Goal: Transaction & Acquisition: Purchase product/service

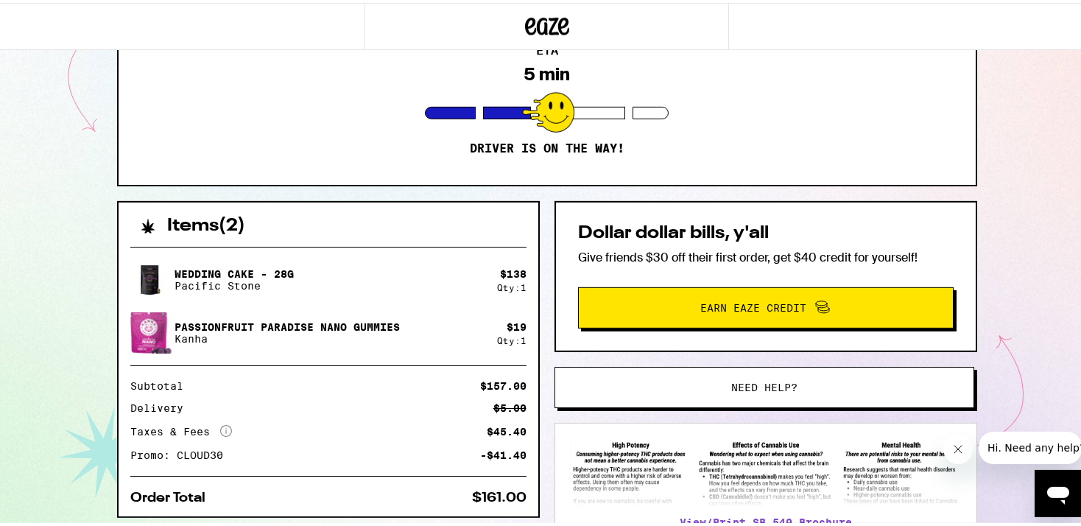
scroll to position [44, 0]
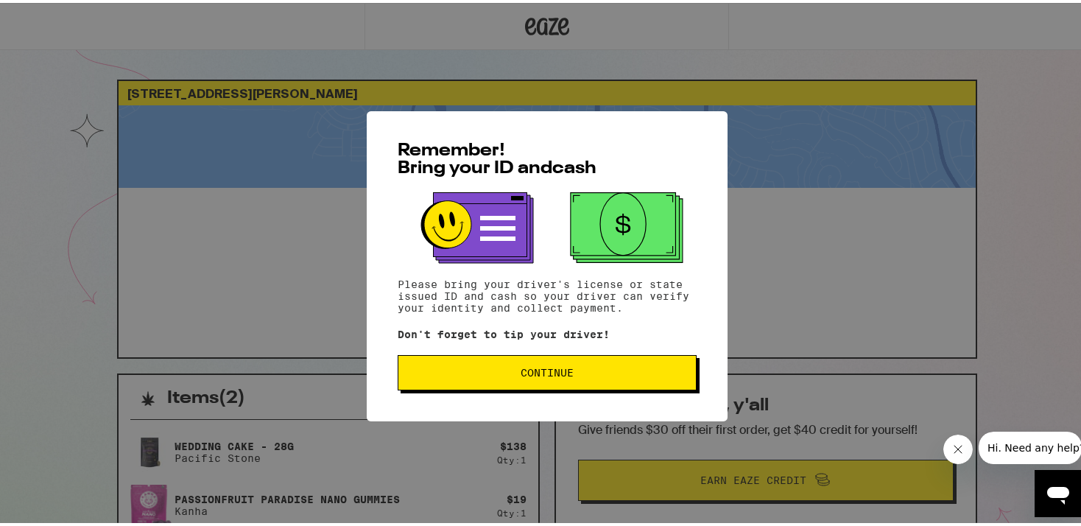
click at [482, 372] on span "Continue" at bounding box center [547, 370] width 274 height 10
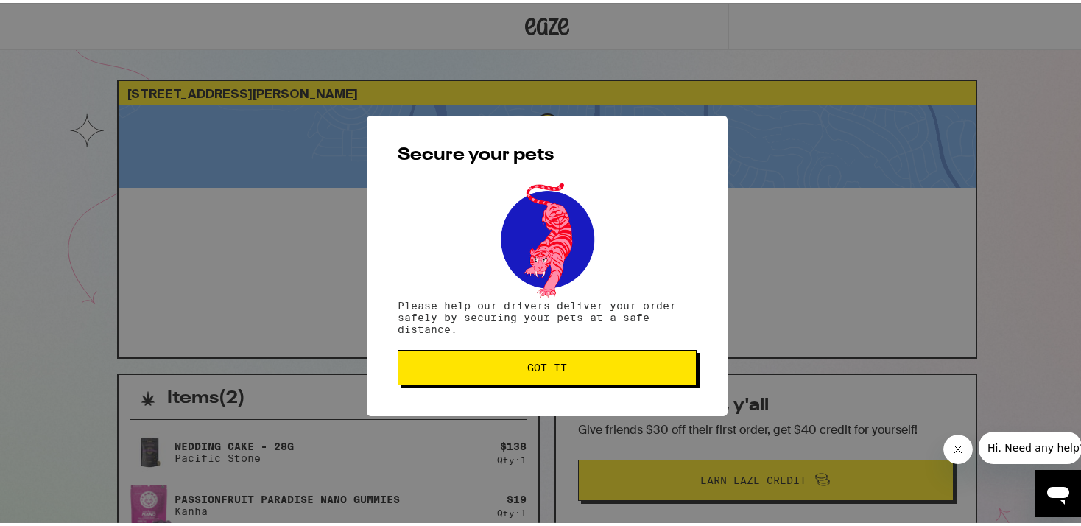
click at [482, 372] on button "Got it" at bounding box center [547, 364] width 299 height 35
